Goal: Register for event/course

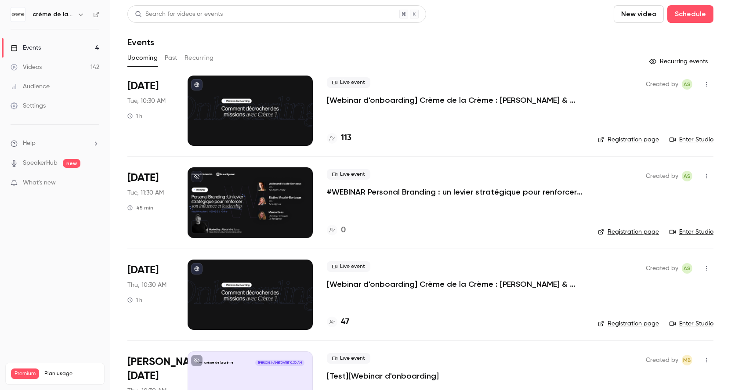
click at [630, 140] on link "Registration page" at bounding box center [628, 139] width 61 height 9
click at [361, 189] on p "#WEBINAR Personal Branding : un levier stratégique pour renforcer influence et …" at bounding box center [455, 192] width 257 height 11
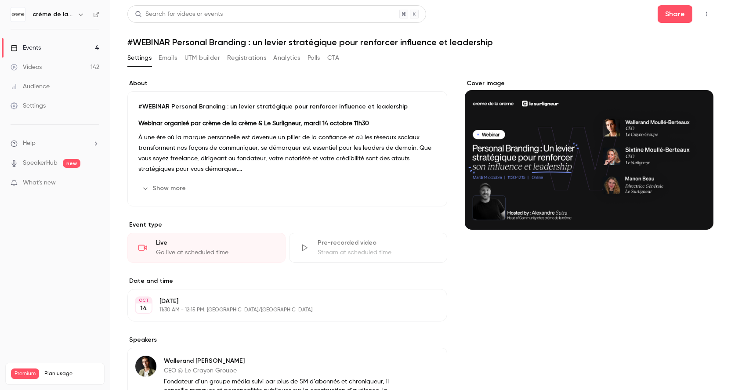
click at [165, 190] on button "Show more" at bounding box center [164, 188] width 53 height 14
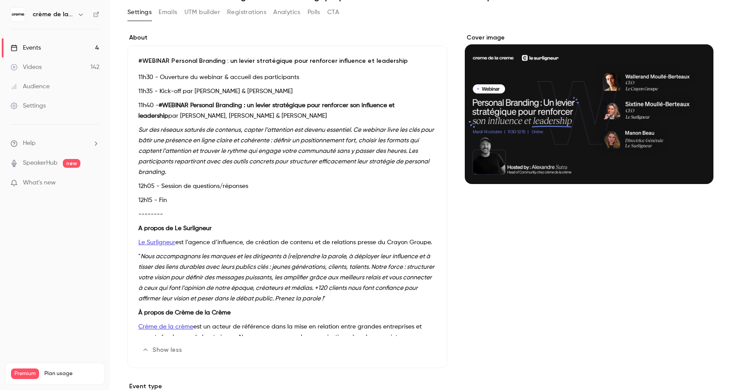
scroll to position [195, 0]
